Goal: Transaction & Acquisition: Purchase product/service

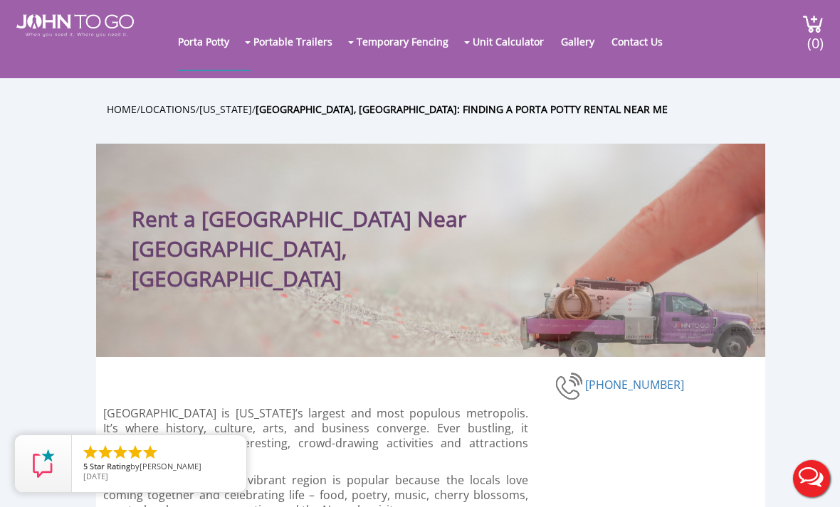
click at [802, 24] on img at bounding box center [812, 23] width 21 height 19
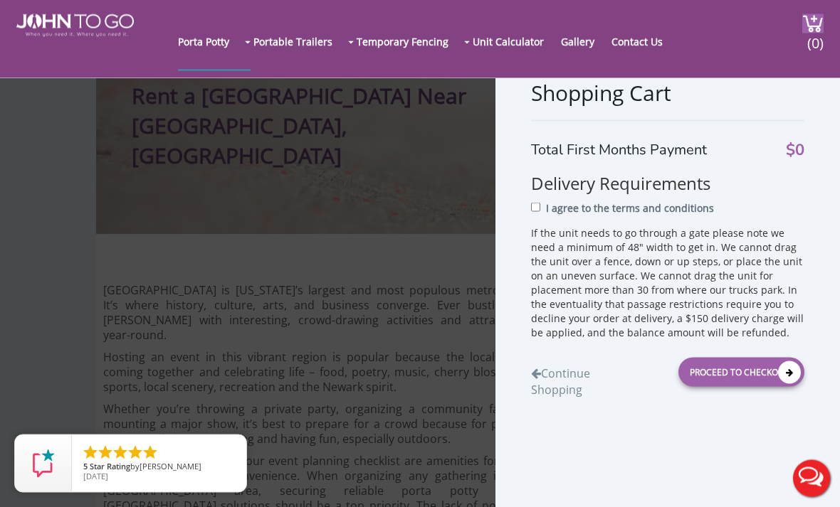
scroll to position [46, 0]
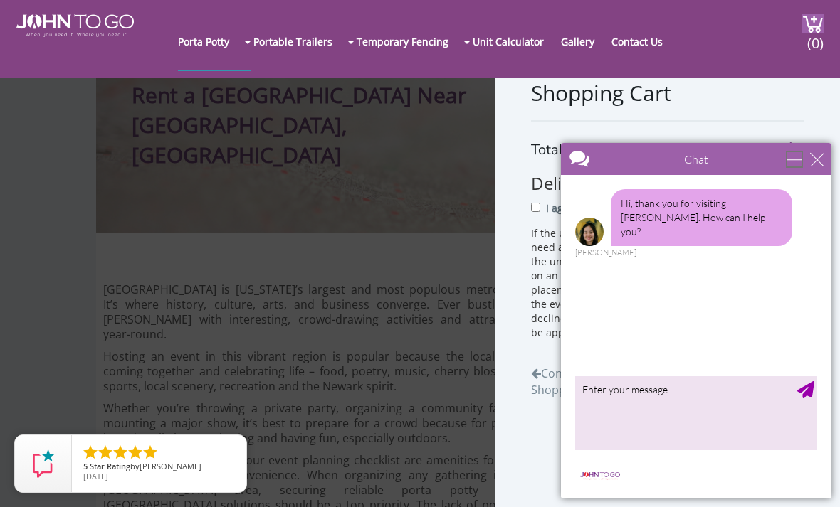
click at [801, 162] on div "minimize" at bounding box center [794, 159] width 14 height 14
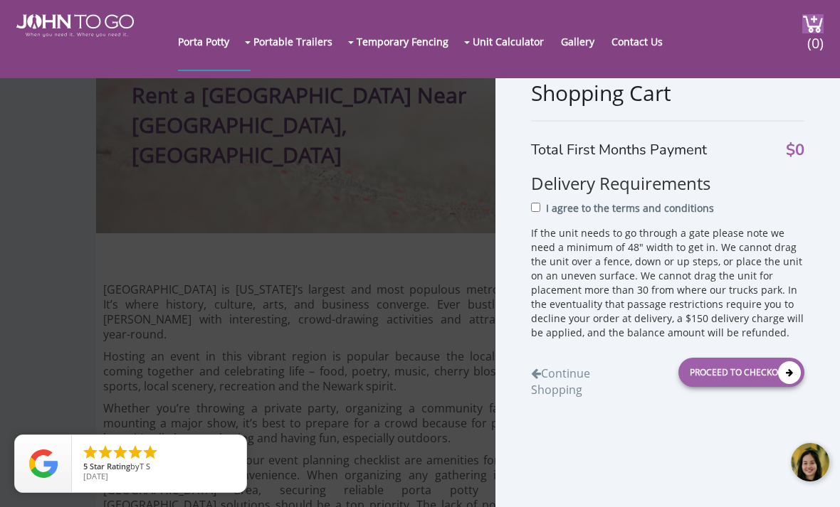
click at [0, 0] on link "Portable Toilets" at bounding box center [0, 0] width 0 height 0
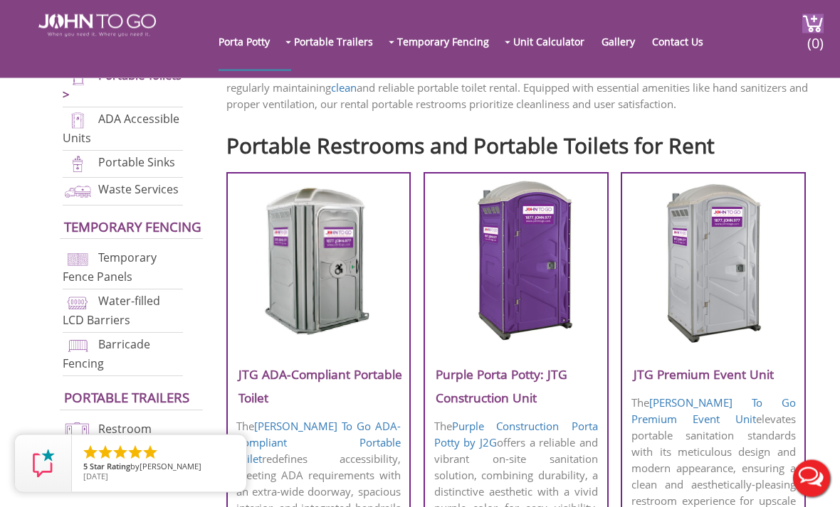
scroll to position [426, 0]
click at [561, 282] on img at bounding box center [516, 261] width 136 height 164
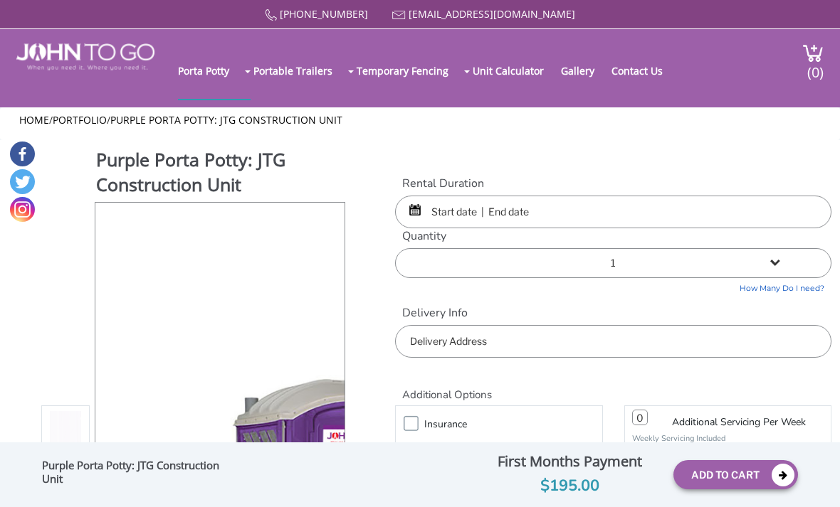
click at [626, 212] on input "text" at bounding box center [613, 212] width 436 height 33
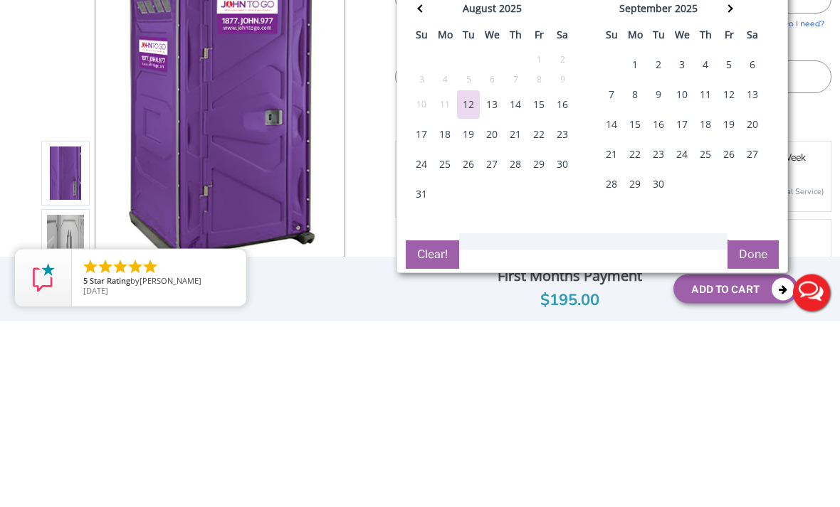
click at [495, 277] on div "13" at bounding box center [491, 291] width 23 height 28
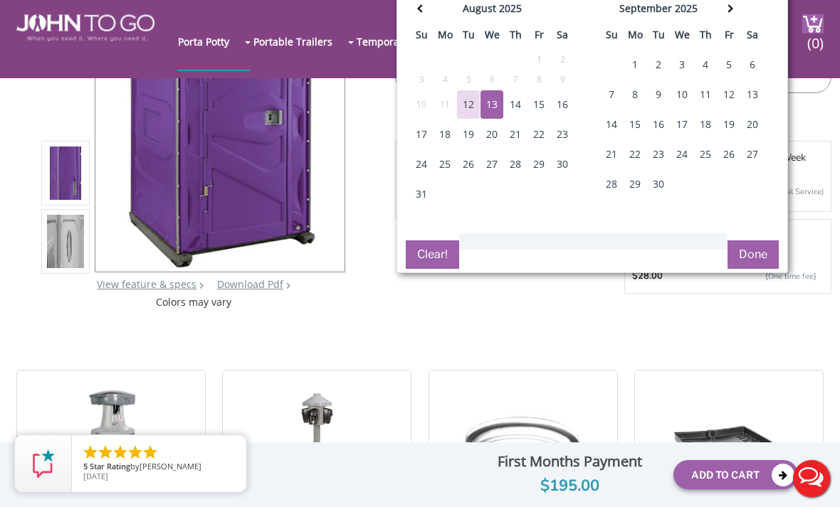
click at [726, 4] on th at bounding box center [728, 10] width 23 height 28
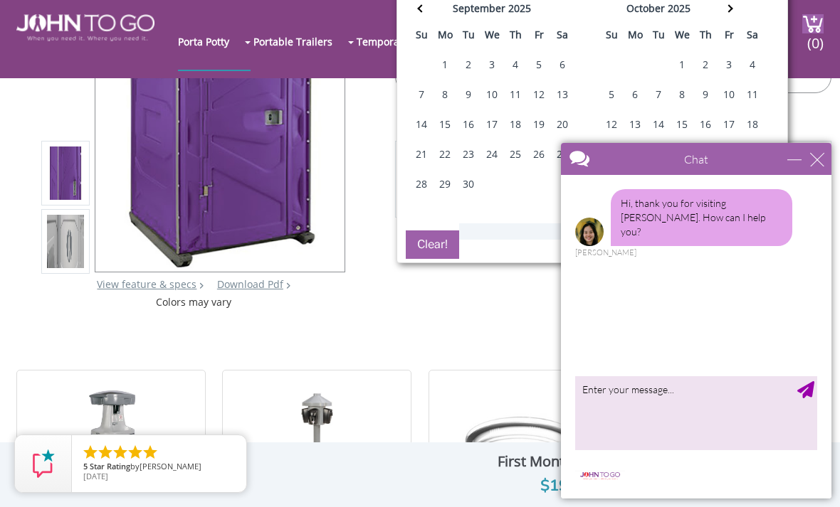
click at [727, 13] on th at bounding box center [728, 10] width 23 height 28
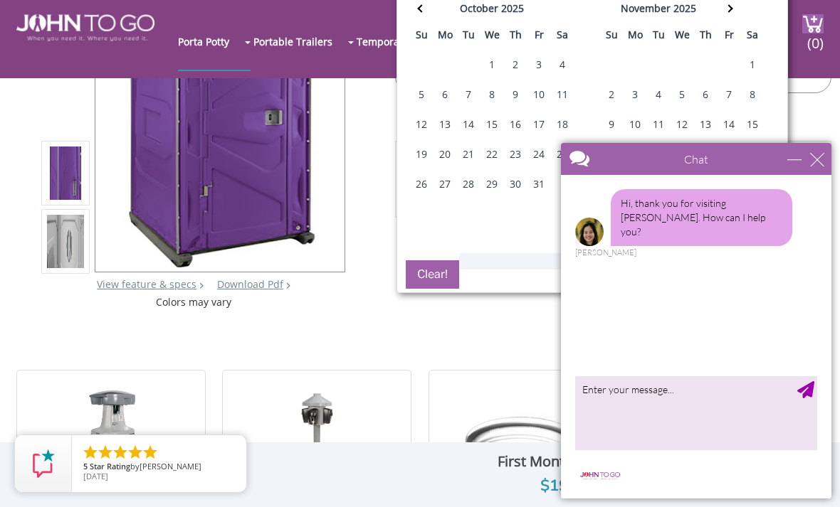
click at [734, 11] on th at bounding box center [728, 10] width 23 height 28
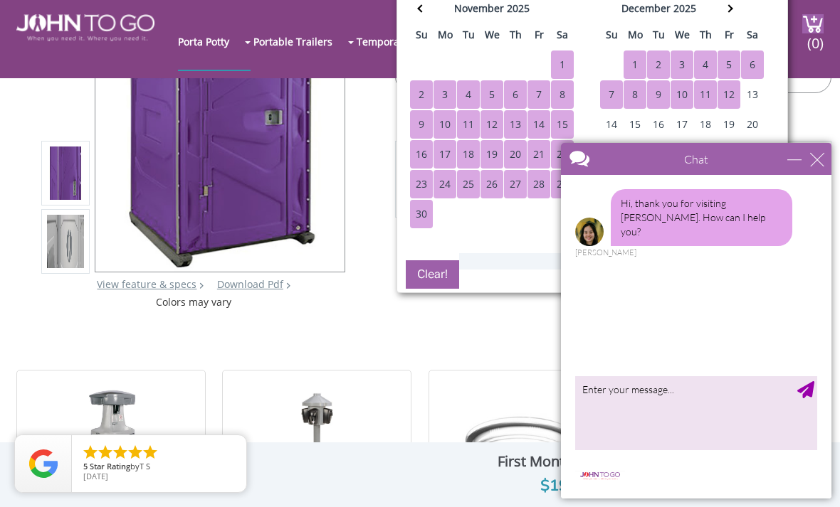
click at [731, 96] on div "12" at bounding box center [728, 94] width 23 height 28
type input "08/13/2025 to 12/12/2025"
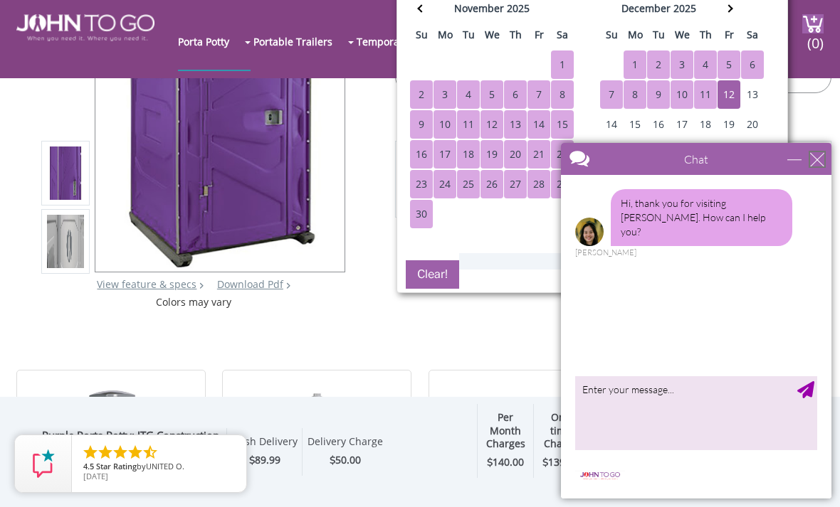
click at [820, 158] on div "close" at bounding box center [817, 159] width 14 height 14
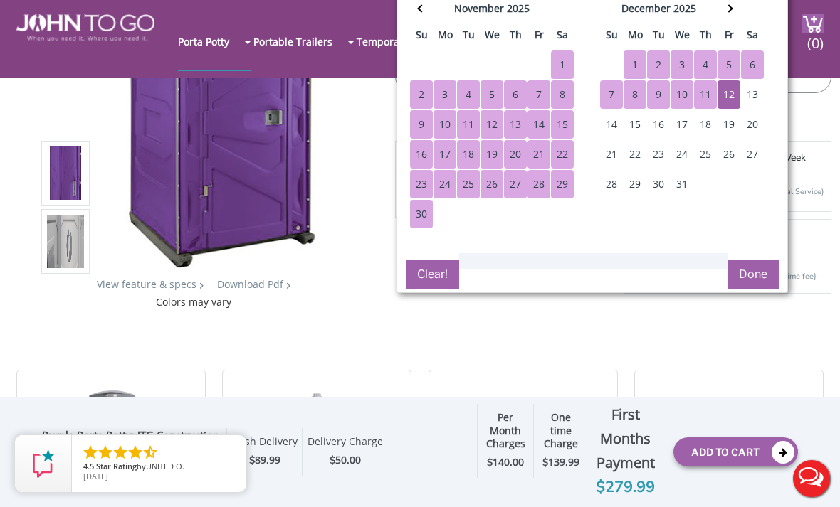
scroll to position [0, 0]
click at [758, 277] on button "Done" at bounding box center [752, 274] width 51 height 28
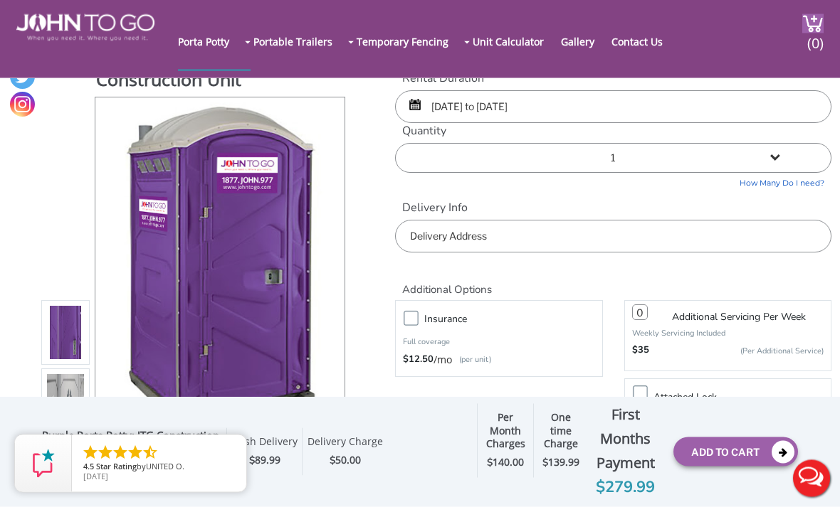
scroll to position [8, 0]
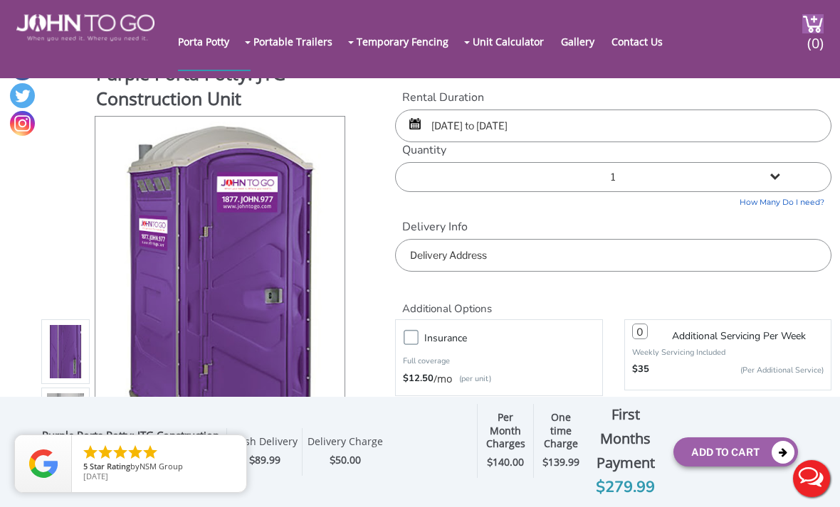
click at [574, 250] on input "text" at bounding box center [613, 255] width 436 height 33
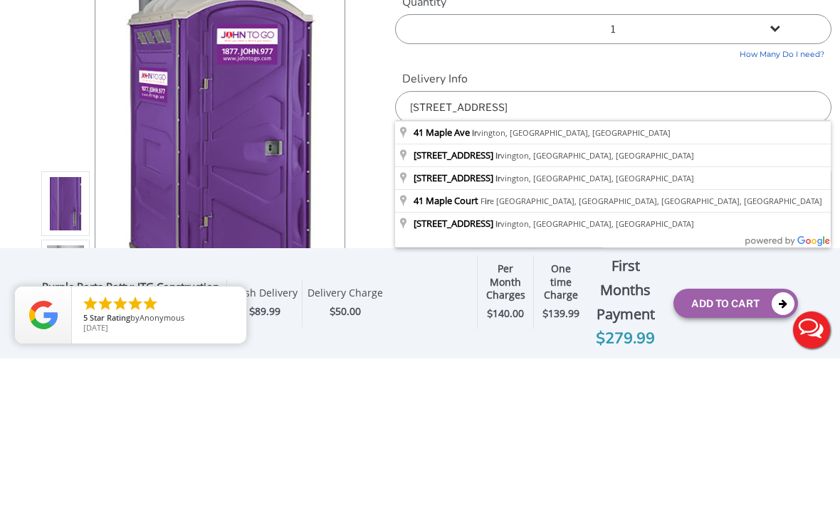
type input "41 Maple Ave, Irvington, NJ, USA"
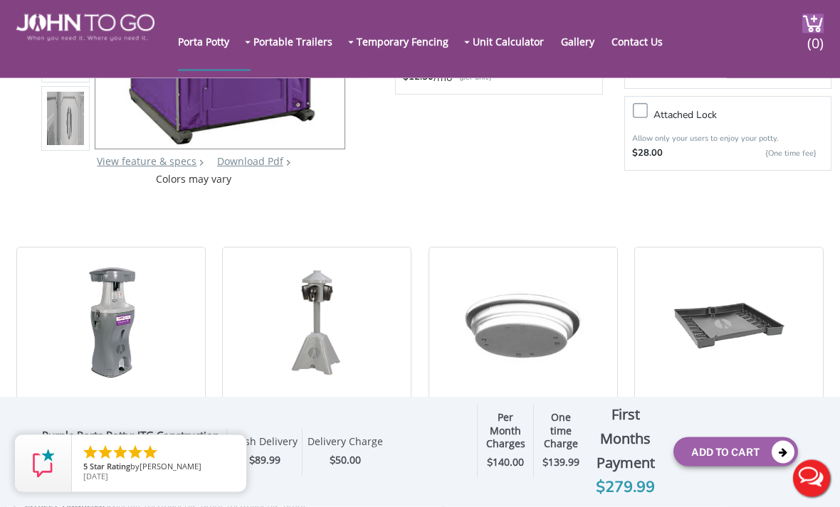
scroll to position [311, 0]
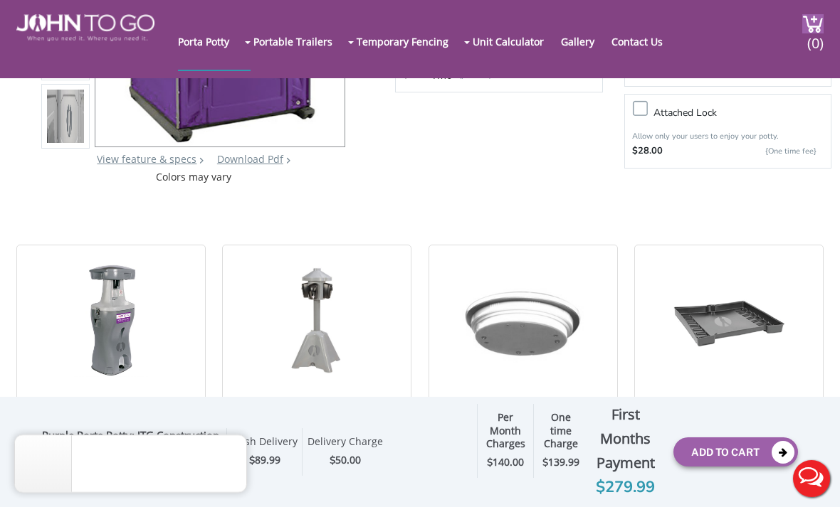
click at [697, 467] on button "Add To Cart" at bounding box center [735, 452] width 125 height 29
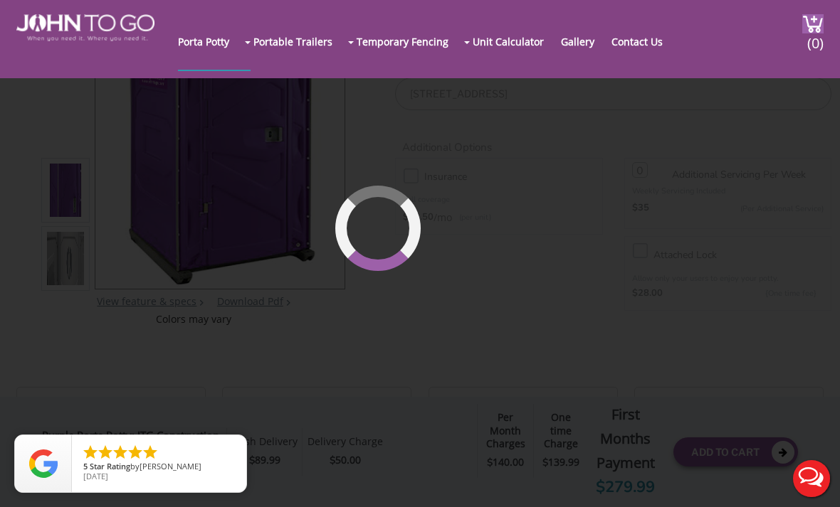
scroll to position [97, 0]
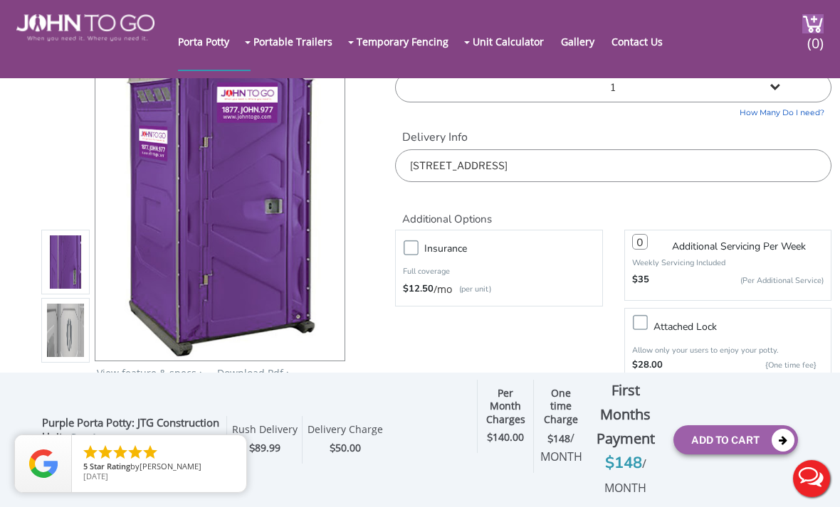
click at [802, 28] on img at bounding box center [812, 23] width 21 height 19
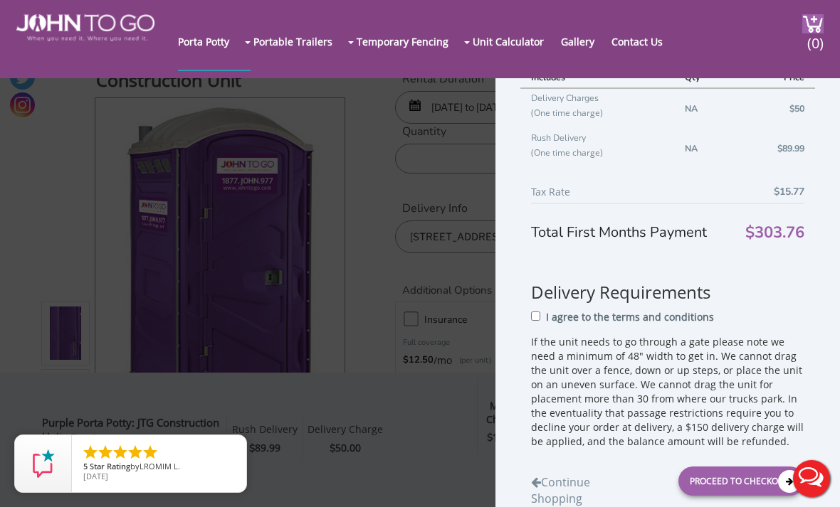
scroll to position [221, 0]
click at [535, 321] on input "I agree to the terms and conditions" at bounding box center [535, 316] width 9 height 9
checkbox input "true"
click at [749, 496] on div "Proceed to Checkout" at bounding box center [741, 481] width 126 height 29
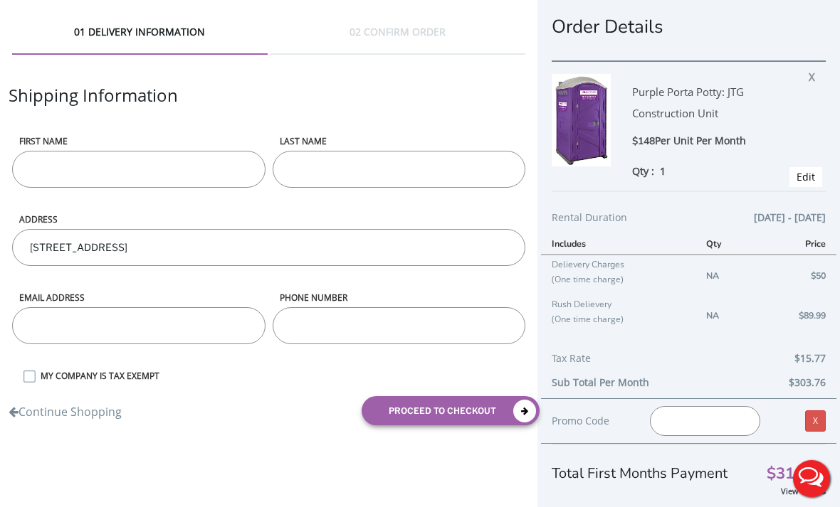
click at [166, 184] on input "First name" at bounding box center [138, 169] width 253 height 37
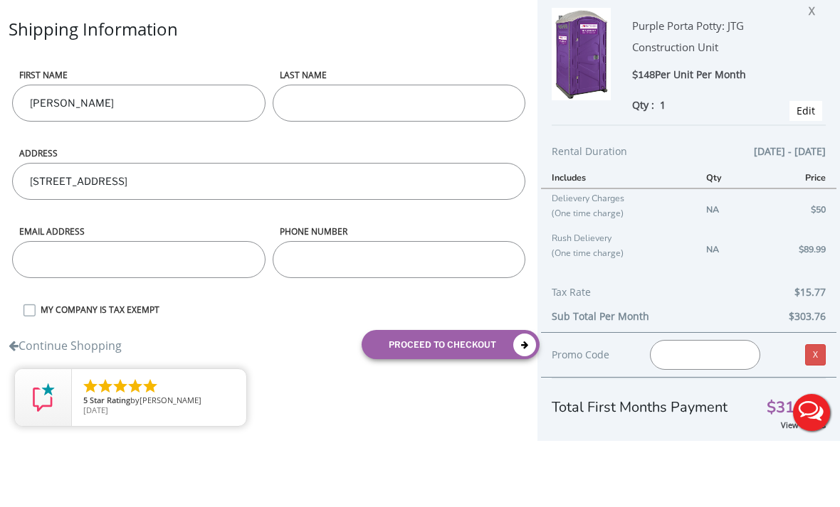
type input "Marcela"
click at [447, 151] on input "LAST NAME" at bounding box center [398, 169] width 253 height 37
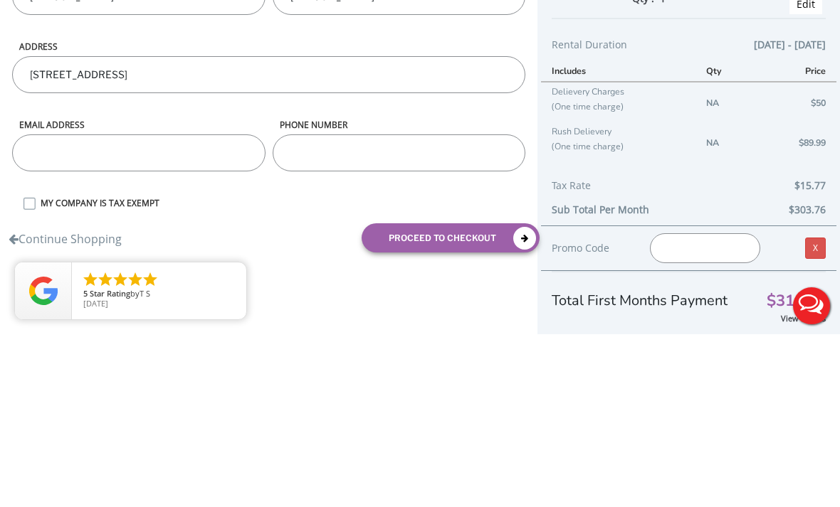
type input "Delgadillo"
click at [88, 307] on input "email" at bounding box center [138, 325] width 253 height 37
type input "delgadillomarcela@gmail.com"
click at [502, 307] on input "phone number" at bounding box center [398, 325] width 253 height 37
type input "9733326994"
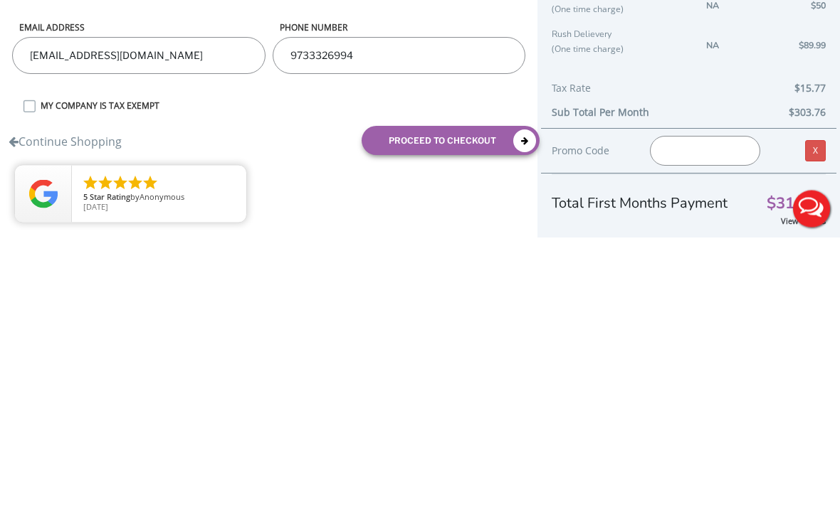
click at [486, 396] on button "proceed to checkout" at bounding box center [450, 410] width 178 height 29
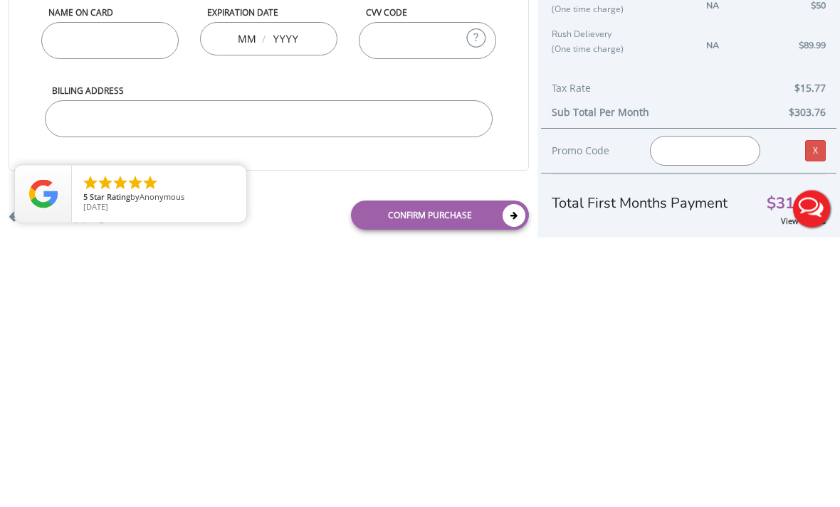
scroll to position [73, 0]
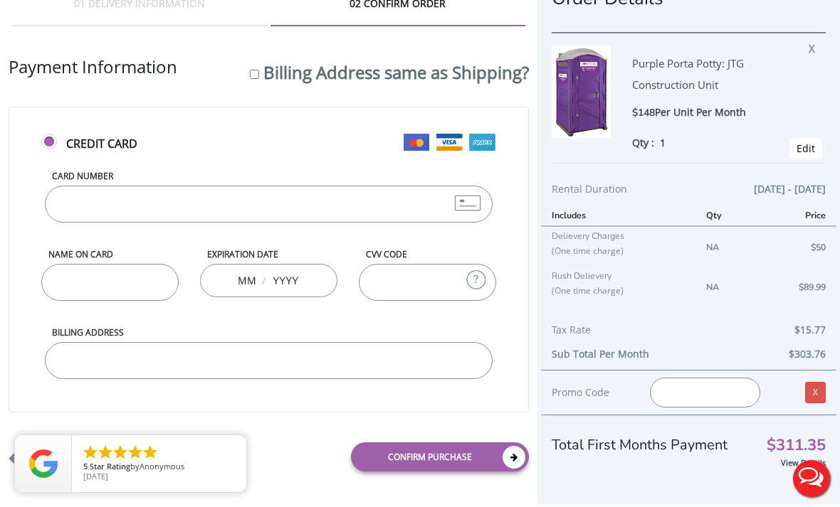
click at [55, 186] on input "Card Number" at bounding box center [269, 204] width 448 height 37
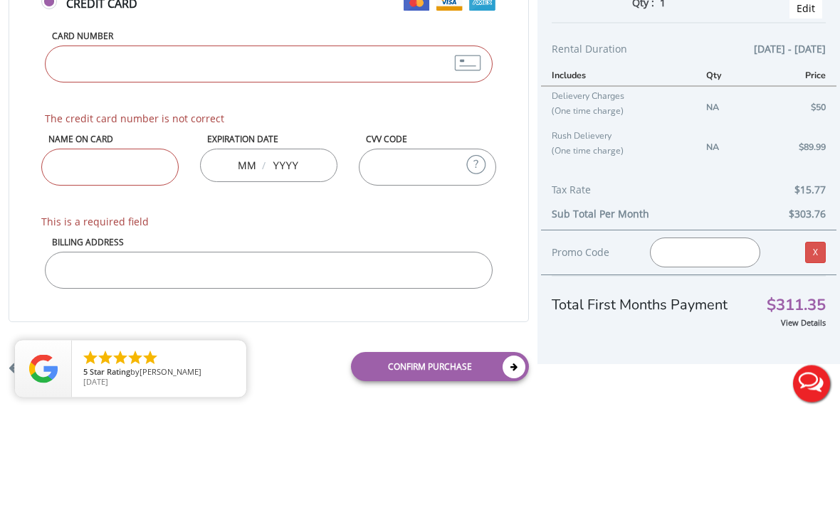
scroll to position [38, 0]
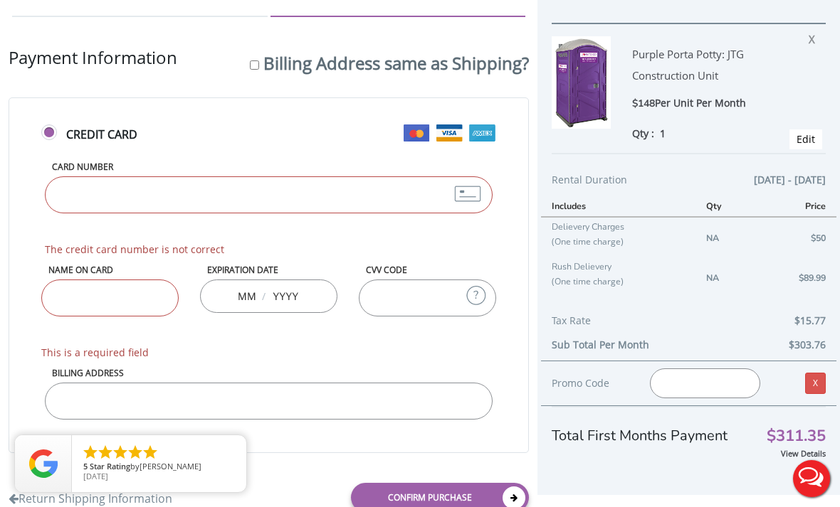
click at [88, 194] on input "Card Number" at bounding box center [269, 194] width 448 height 37
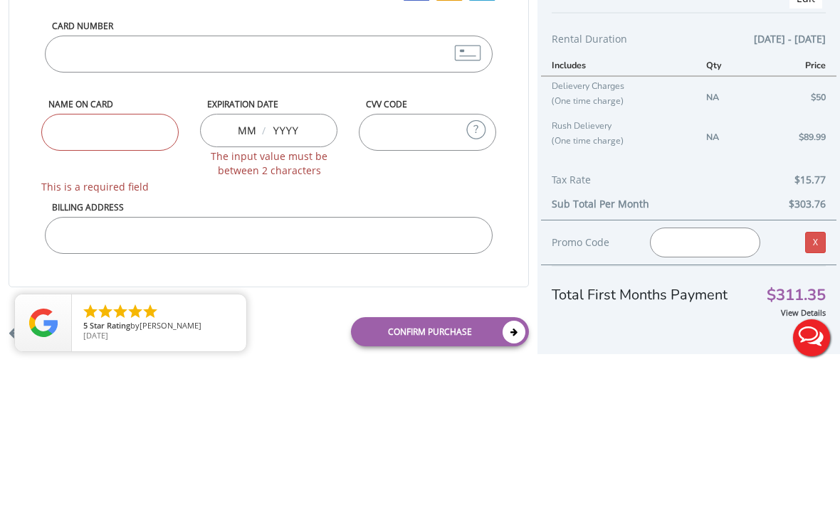
type input "4246315428096869"
click at [154, 255] on input "Name on Card" at bounding box center [109, 273] width 137 height 37
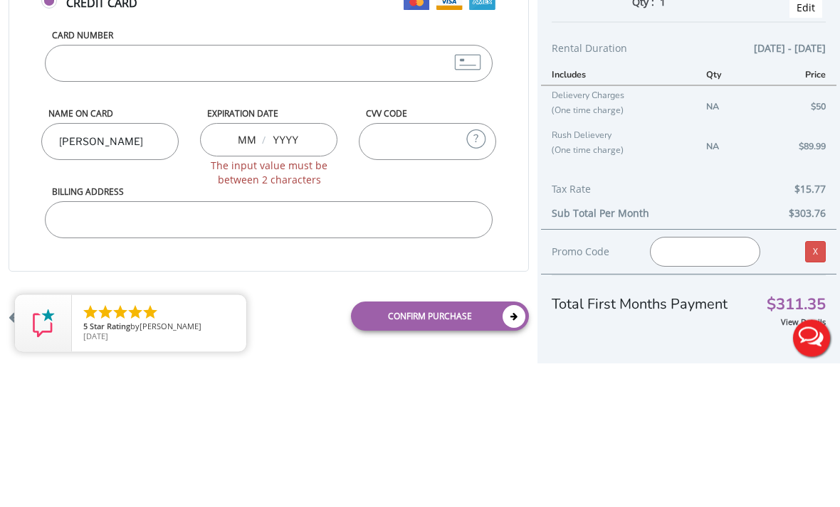
type input "Marcela"
click at [249, 266] on input "text" at bounding box center [247, 280] width 18 height 28
type input "11"
type input "2"
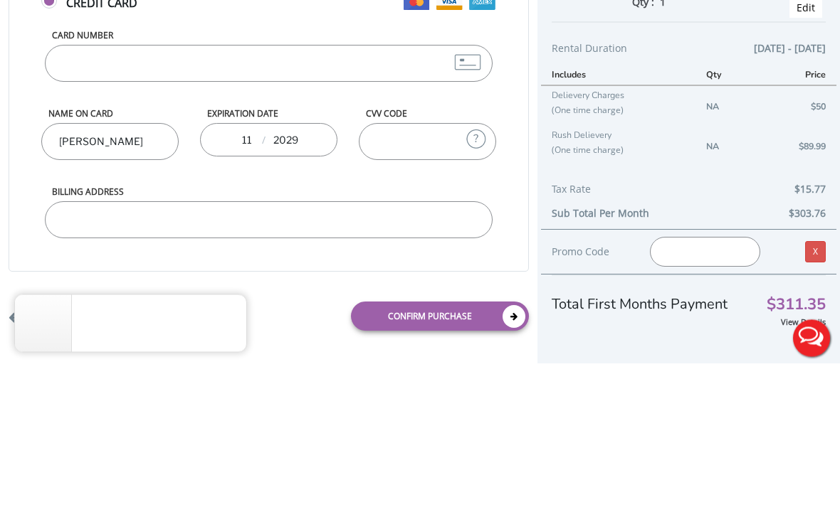
type input "2029"
click at [419, 264] on input "CVV Code" at bounding box center [427, 282] width 137 height 37
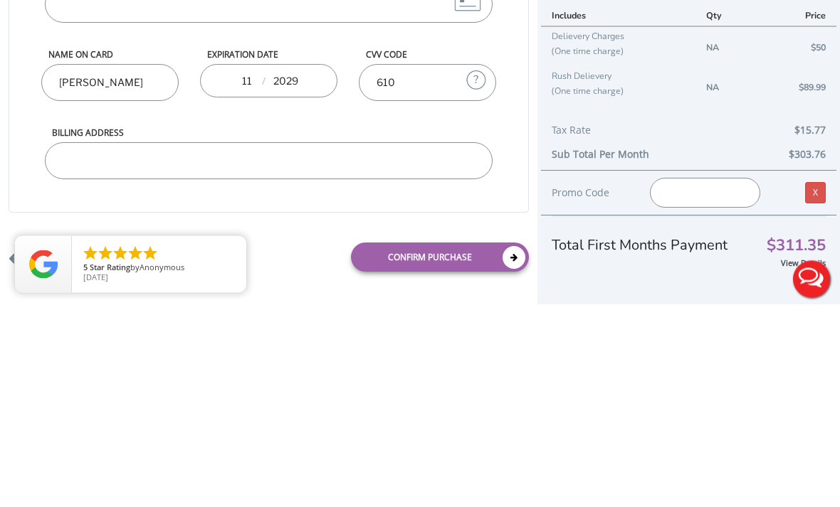
type input "610"
click at [358, 342] on input "Billing Address" at bounding box center [269, 360] width 448 height 37
type input "271 S Tenth St"
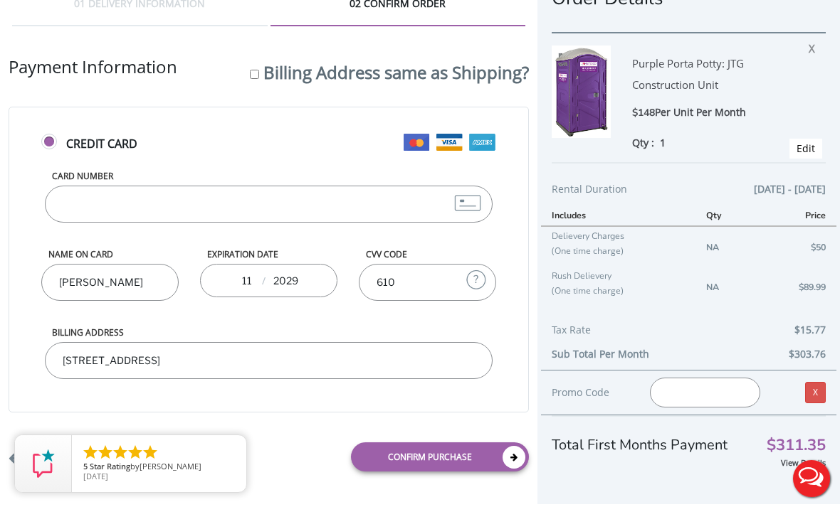
click at [401, 443] on link "Confirm purchase" at bounding box center [440, 457] width 178 height 29
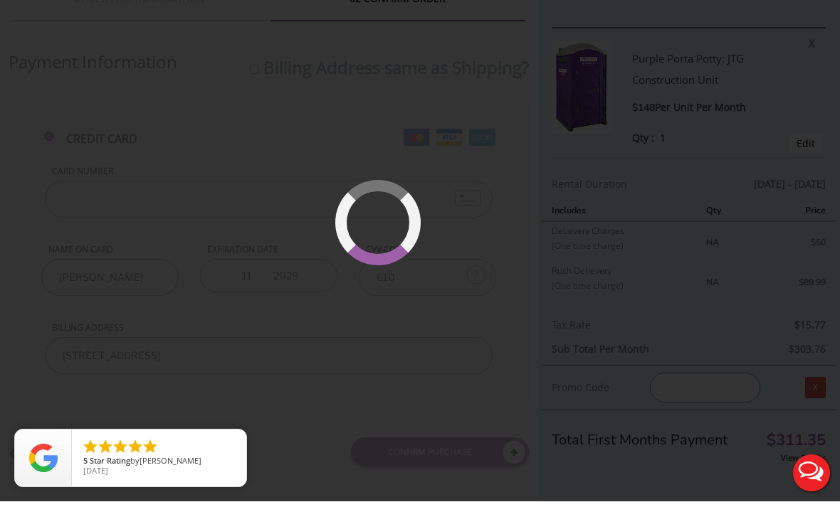
scroll to position [0, 0]
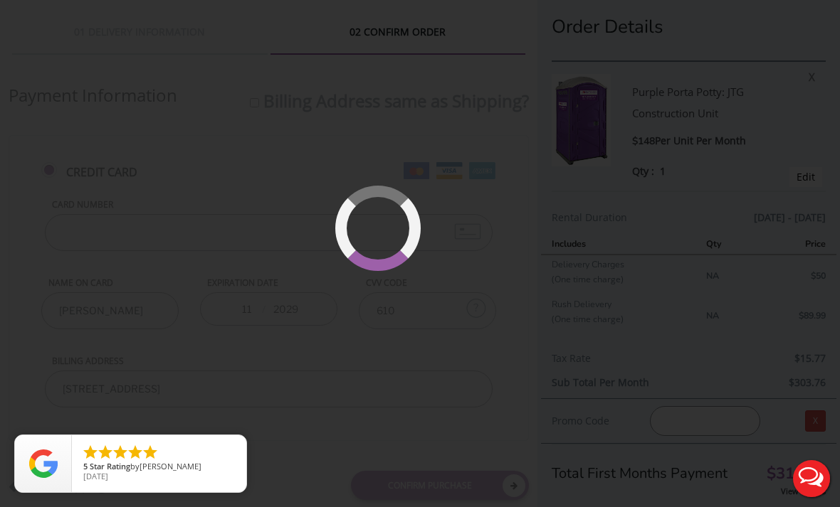
click at [645, 258] on div at bounding box center [420, 253] width 840 height 507
